Goal: Find specific page/section: Find specific page/section

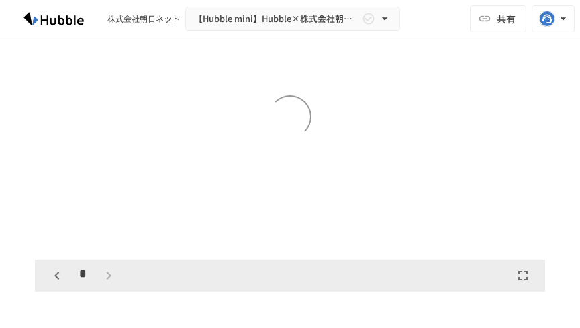
scroll to position [232, 0]
click at [64, 273] on icon "button" at bounding box center [57, 275] width 16 height 16
click at [103, 278] on div "*" at bounding box center [83, 274] width 75 height 23
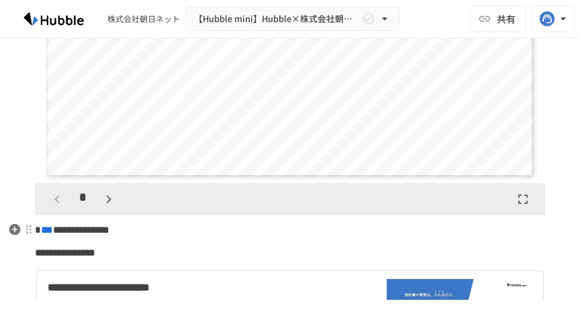
scroll to position [223, 0]
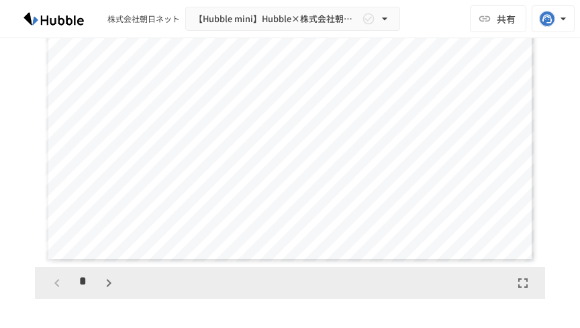
click at [112, 281] on icon "button" at bounding box center [109, 283] width 16 height 16
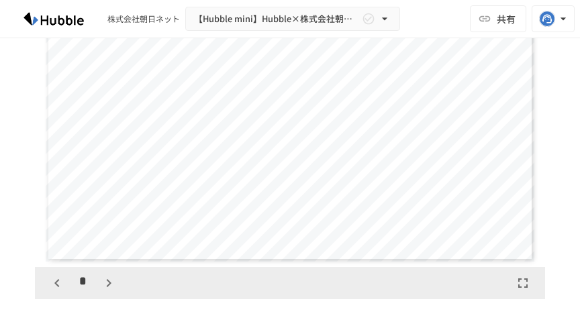
click at [112, 281] on icon "button" at bounding box center [109, 283] width 16 height 16
click at [112, 281] on div "*" at bounding box center [83, 283] width 75 height 23
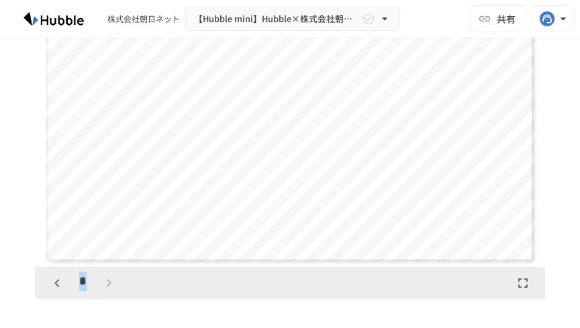
click at [112, 281] on div "*" at bounding box center [83, 283] width 75 height 23
